Goal: Feedback & Contribution: Contribute content

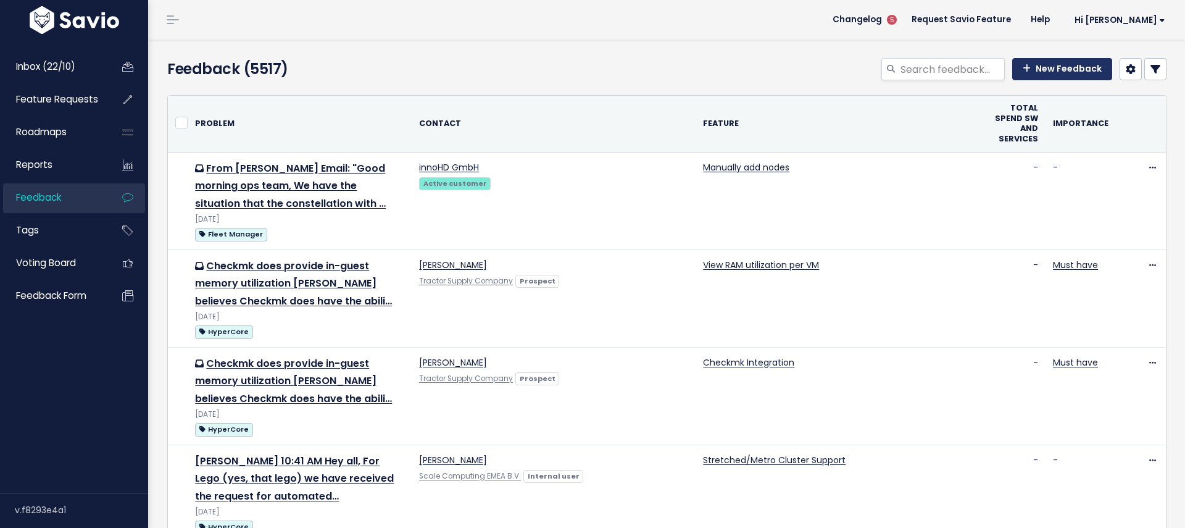
click at [1071, 72] on link "New Feedback" at bounding box center [1062, 69] width 100 height 22
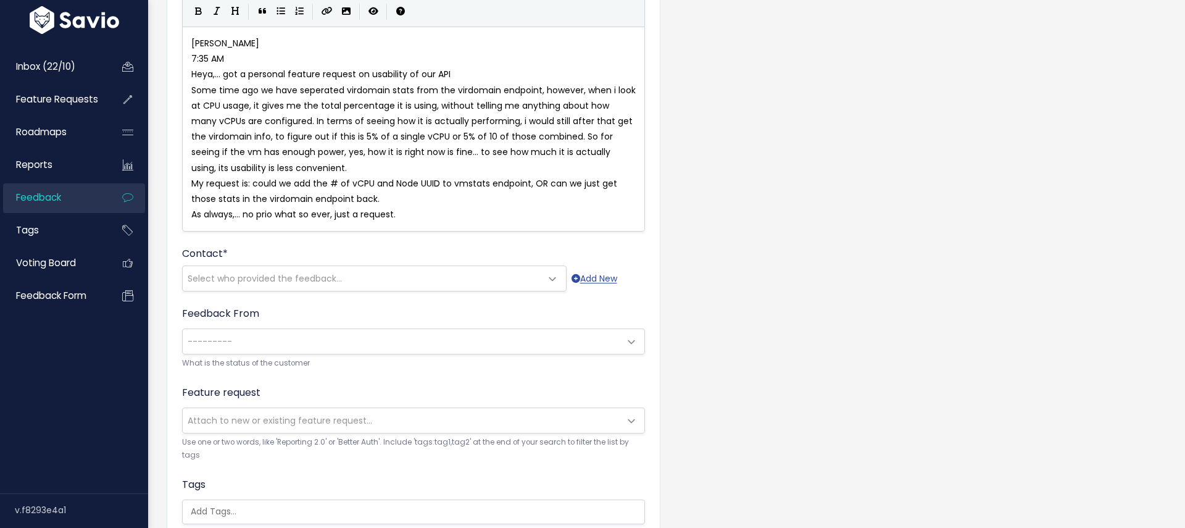
scroll to position [199, 0]
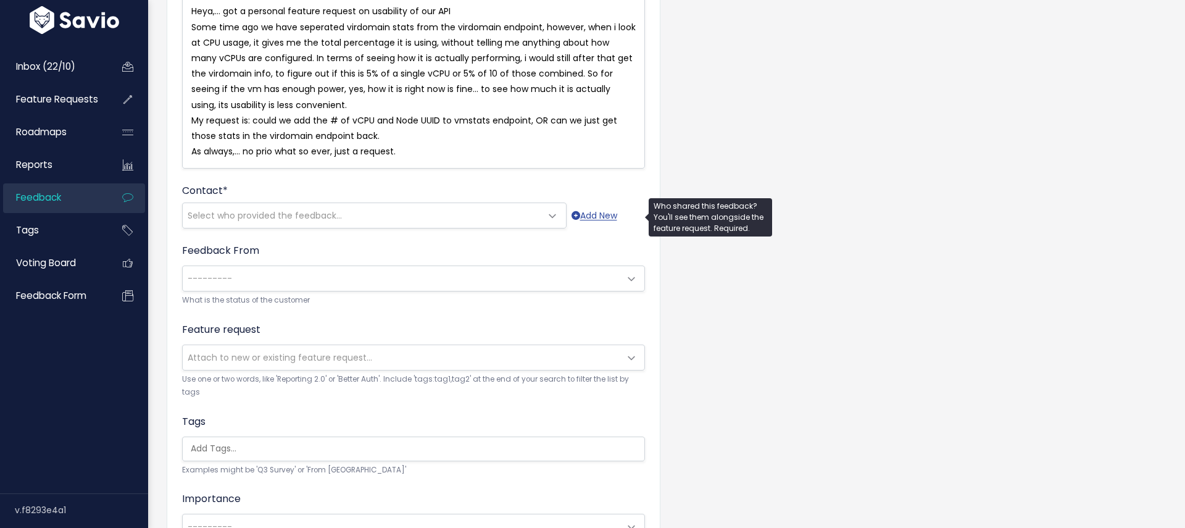
click at [444, 205] on span "Select who provided the feedback..." at bounding box center [362, 215] width 358 height 25
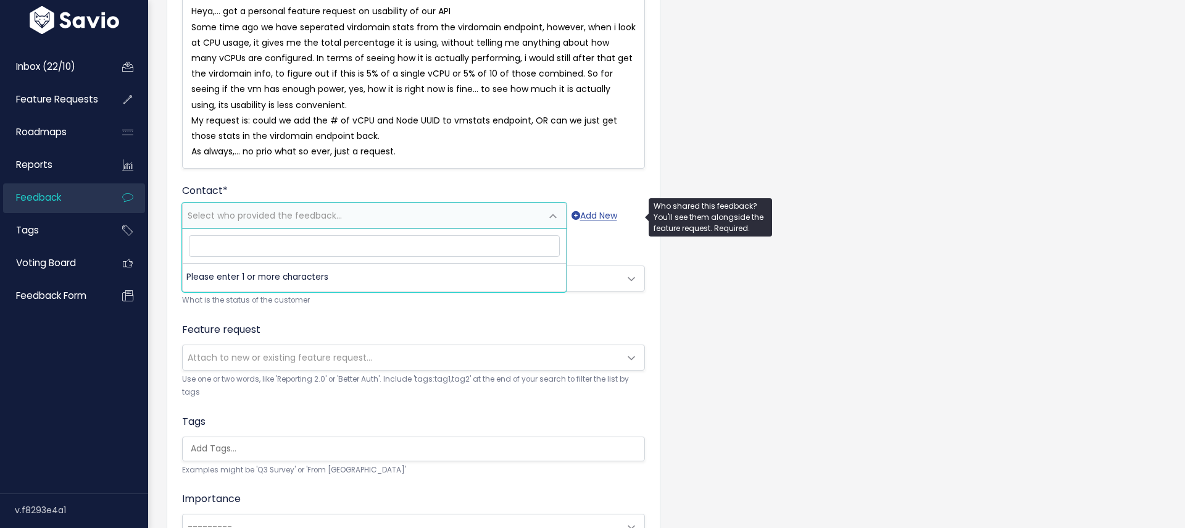
type input "V"
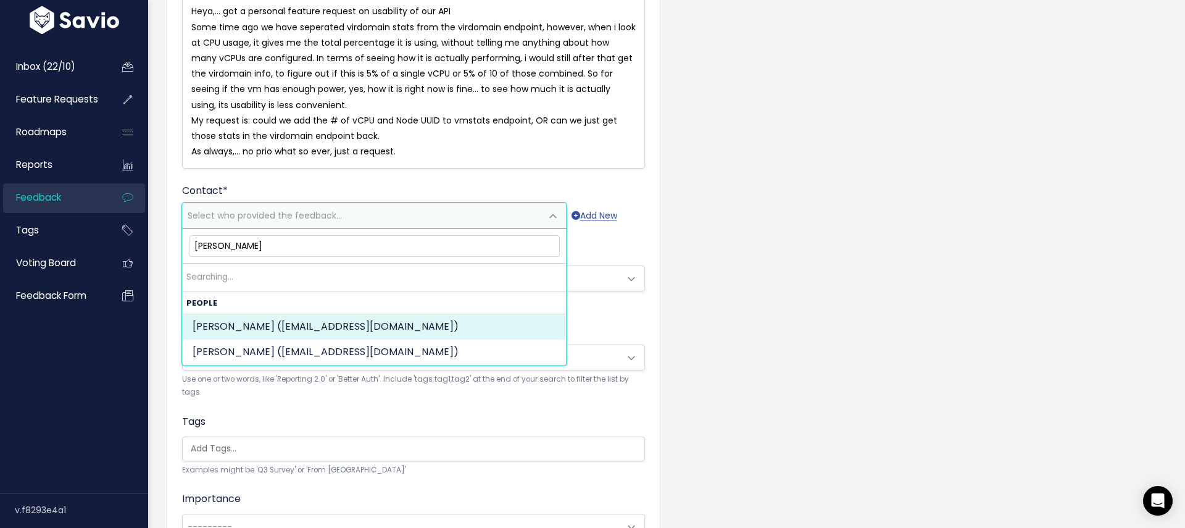
type input "William van Coll"
select select "INTERNAL"
select select "15244680"
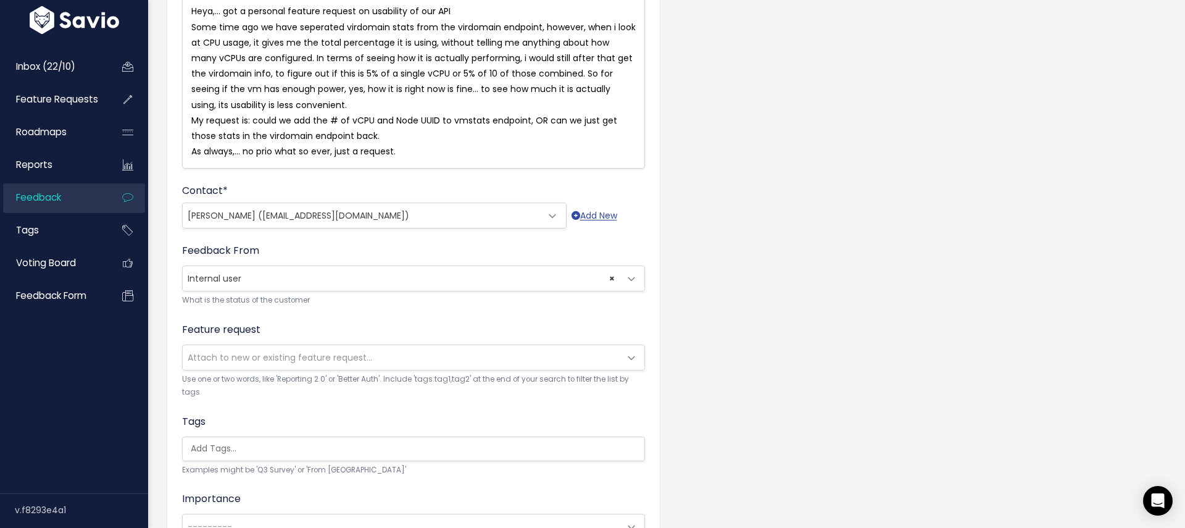
click at [245, 353] on span "Attach to new or existing feature request..." at bounding box center [280, 357] width 184 height 12
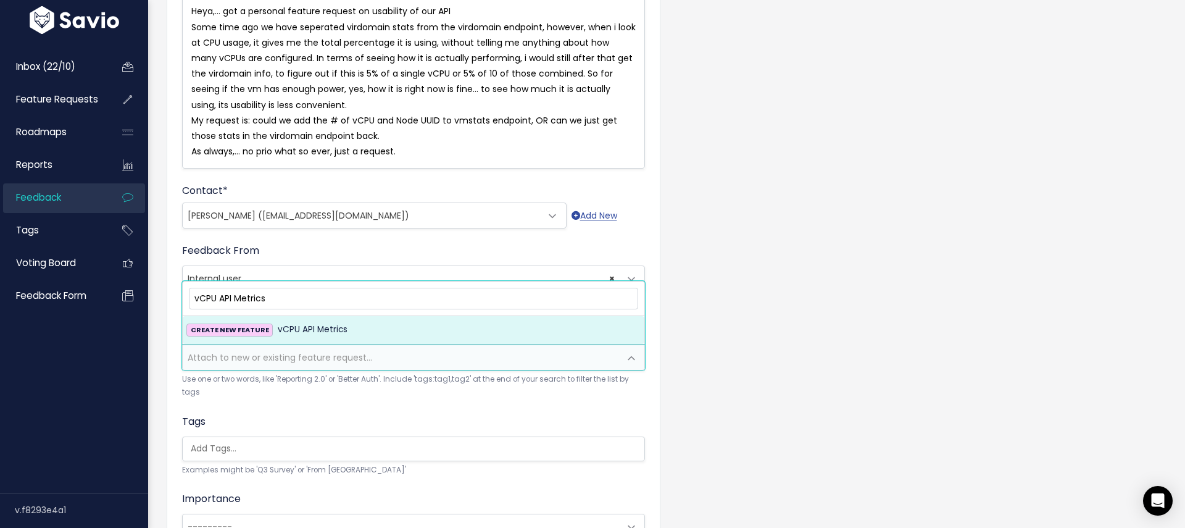
drag, startPoint x: 218, startPoint y: 297, endPoint x: 237, endPoint y: 295, distance: 19.2
click at [218, 296] on input "vCPU API Metrics" at bounding box center [413, 299] width 449 height 22
type input "vCPU Specific API Metrics"
click at [323, 324] on span "vCPU Specific API Metrics" at bounding box center [331, 329] width 106 height 15
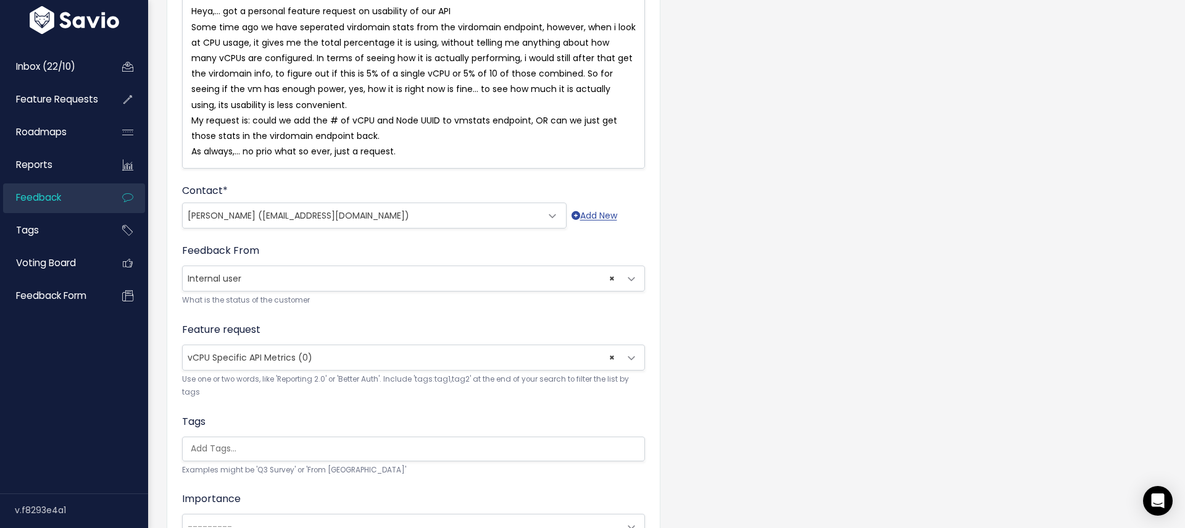
click at [257, 457] on ul at bounding box center [414, 448] width 462 height 23
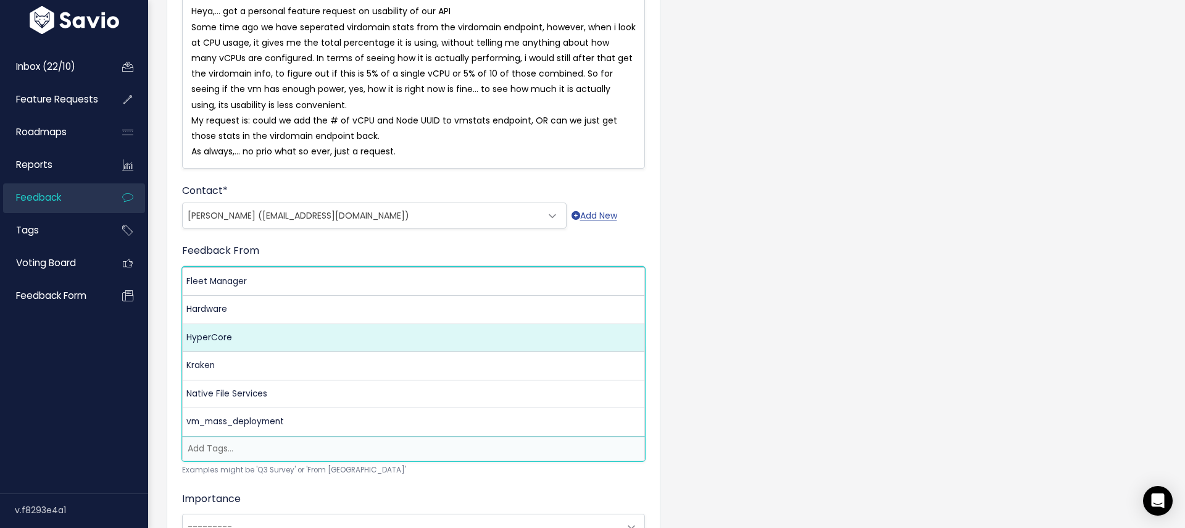
scroll to position [0, 0]
select select "3550"
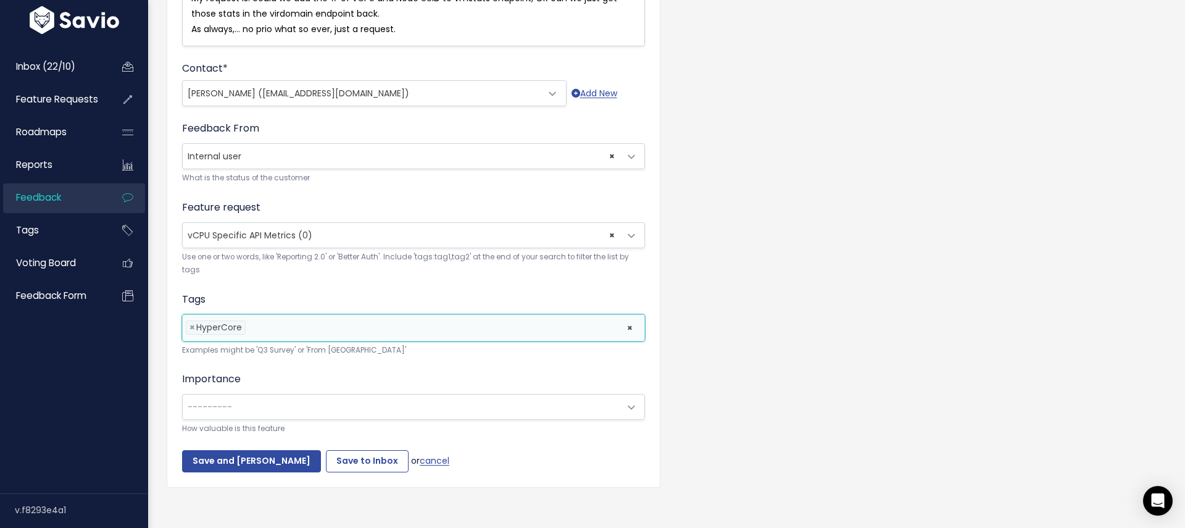
scroll to position [329, 0]
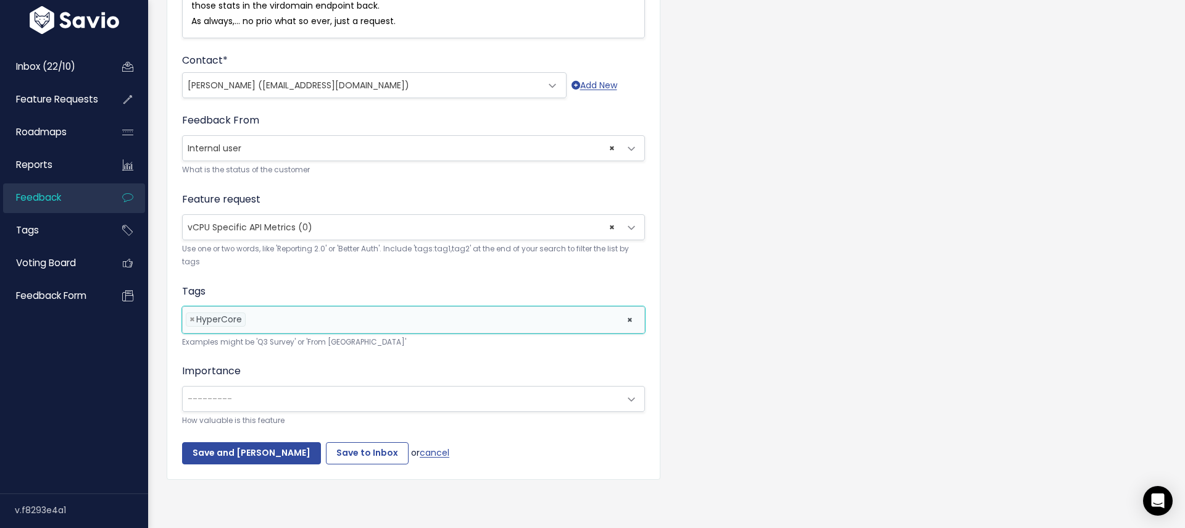
click at [240, 391] on span "---------" at bounding box center [401, 398] width 437 height 25
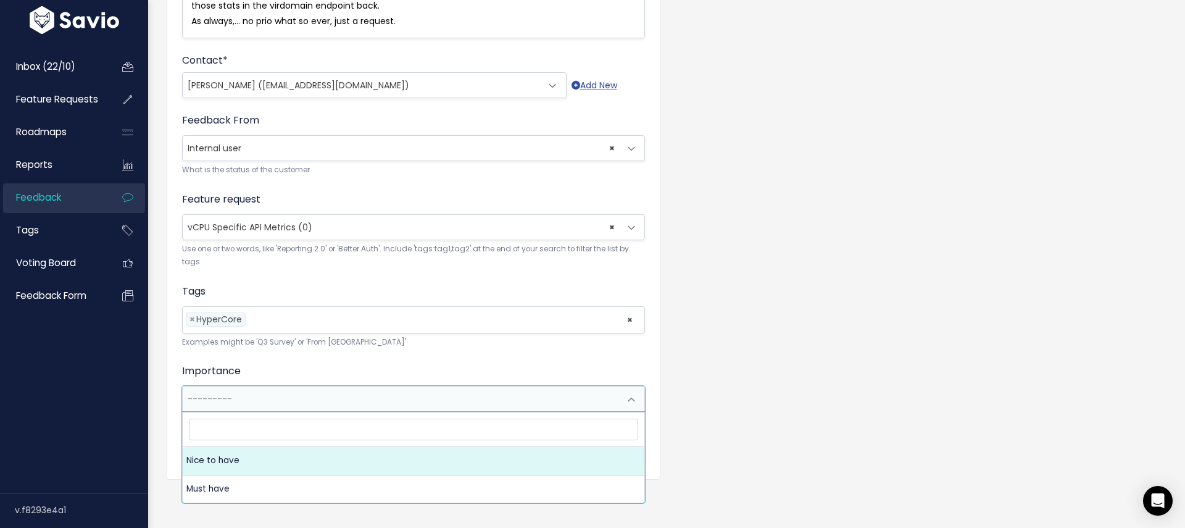
click at [286, 355] on form "Customer Problem * William 7:35 AM Heya,... got a personal feature request on u…" at bounding box center [413, 122] width 463 height 683
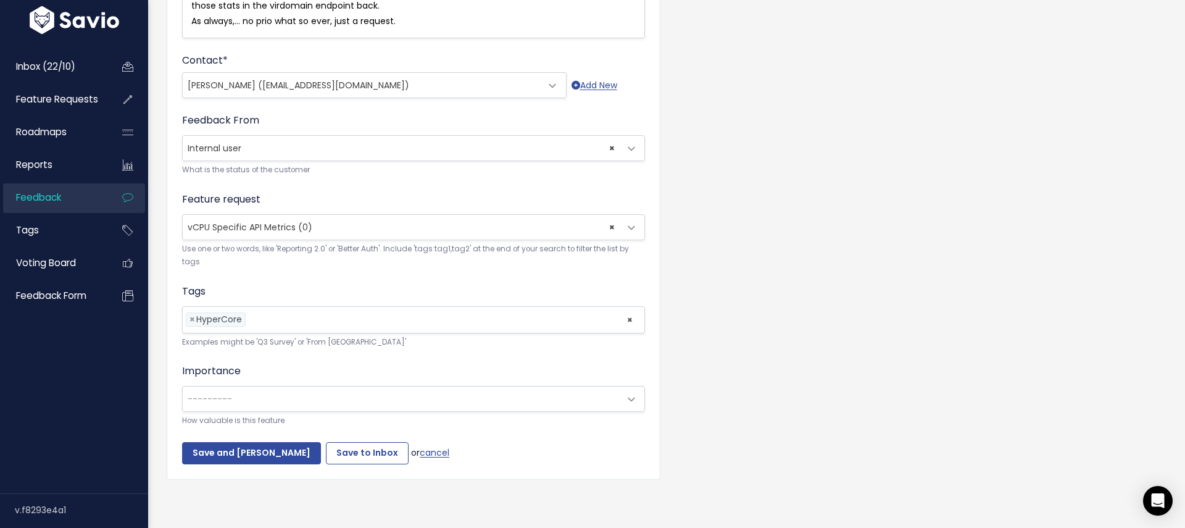
click at [275, 395] on span "---------" at bounding box center [401, 398] width 437 height 25
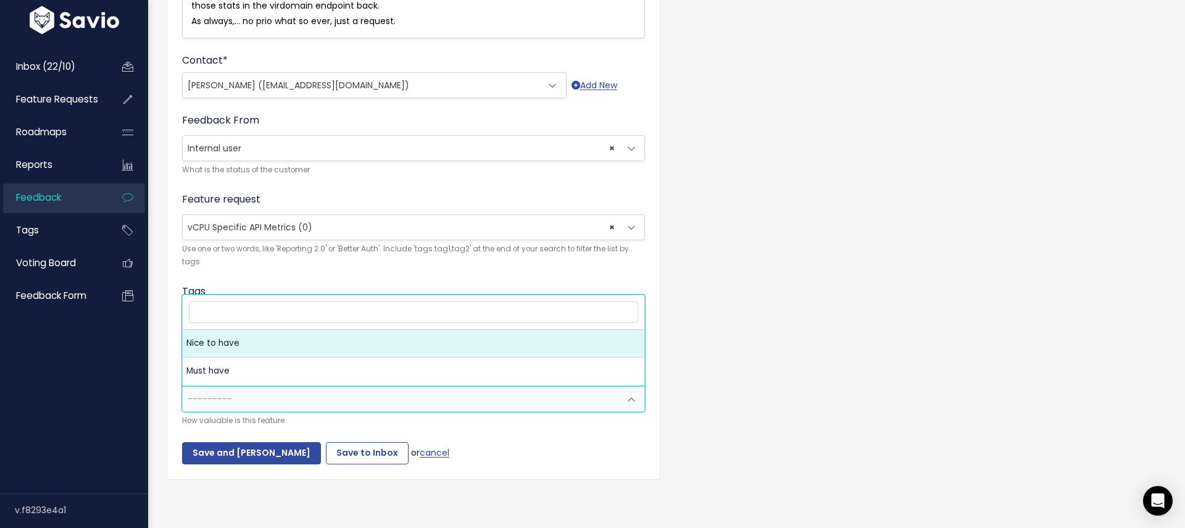
drag, startPoint x: 212, startPoint y: 350, endPoint x: 236, endPoint y: 386, distance: 43.1
select select "NICE_TO_HAVE"
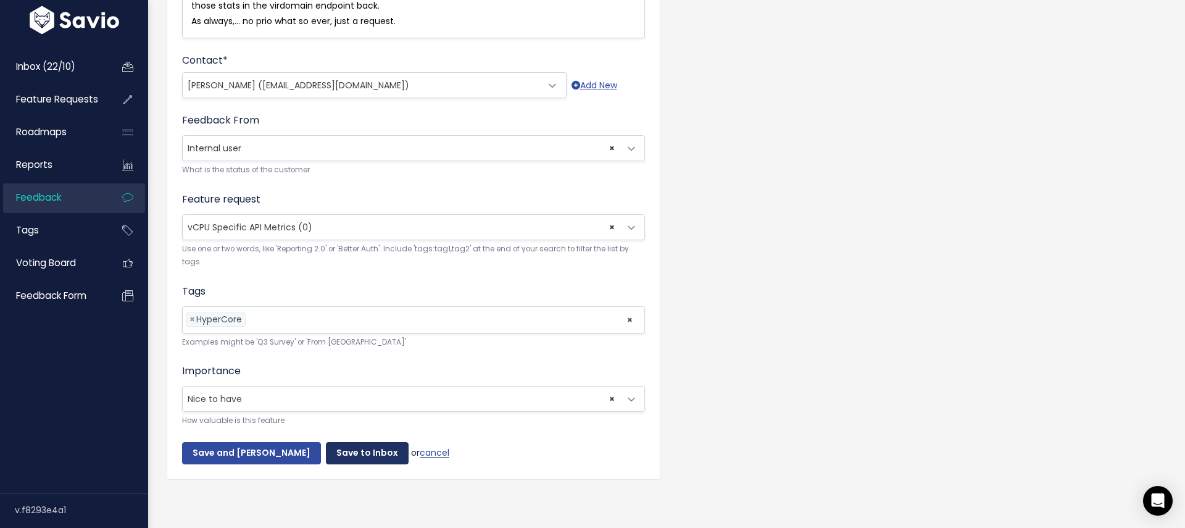
click at [334, 456] on input "Save to Inbox" at bounding box center [367, 453] width 83 height 22
